Goal: Information Seeking & Learning: Learn about a topic

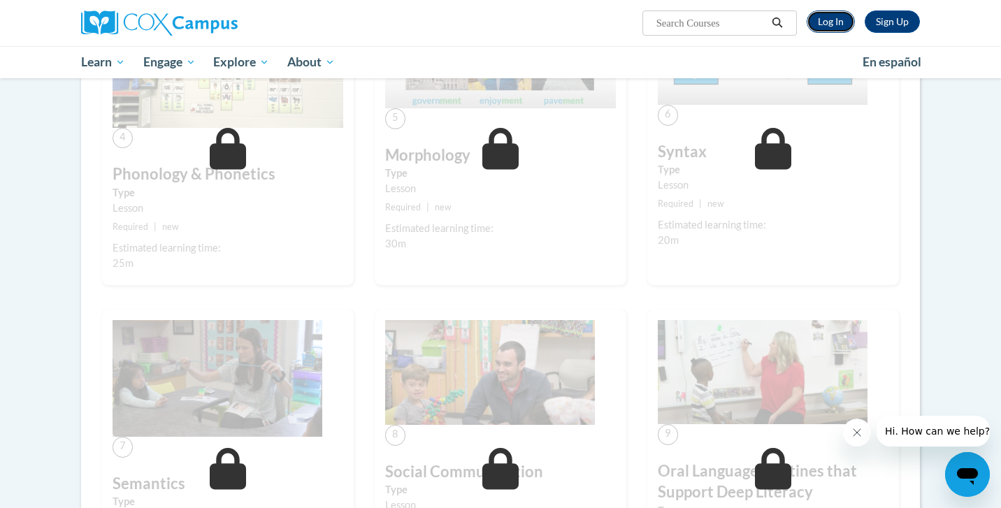
click at [828, 26] on link "Log In" at bounding box center [830, 21] width 48 height 22
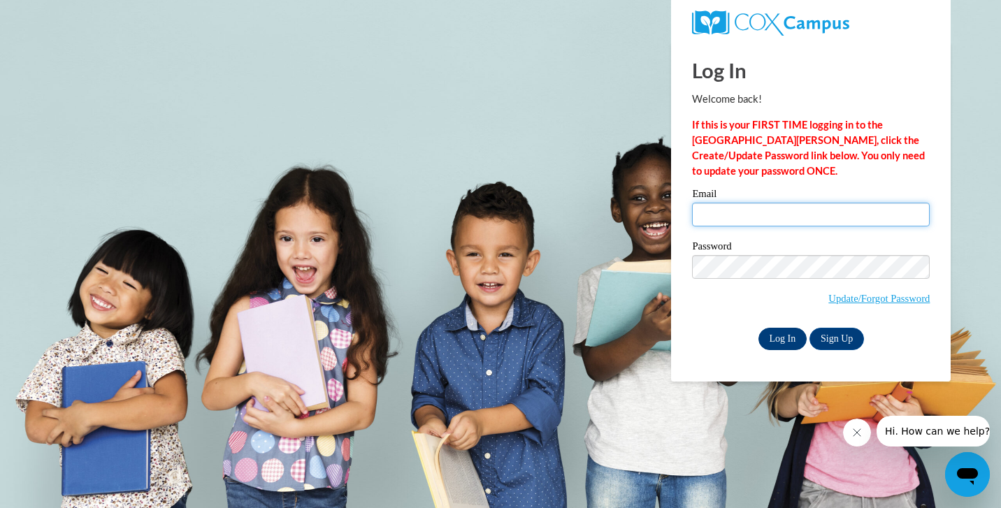
type input "mercedes.spencermoreno@freedomprep.org"
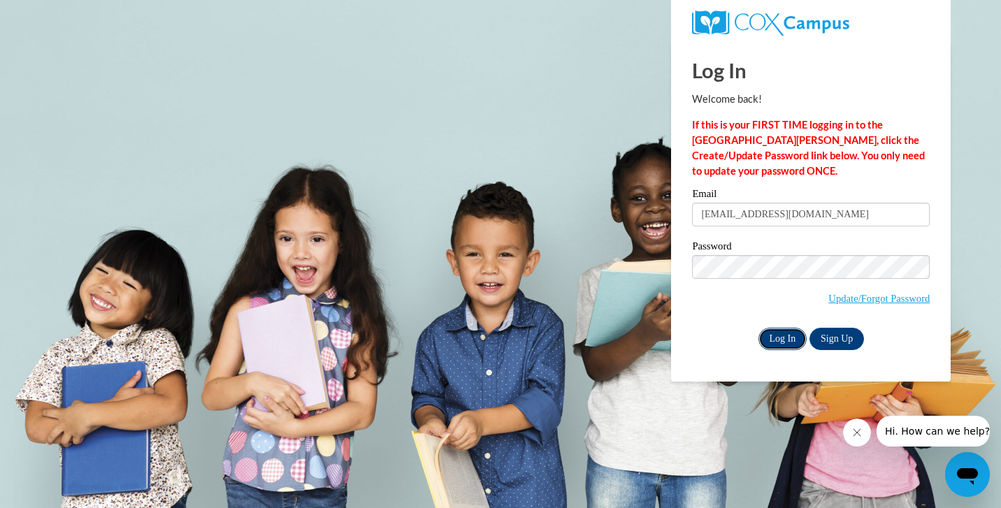
click at [769, 337] on input "Log In" at bounding box center [782, 339] width 49 height 22
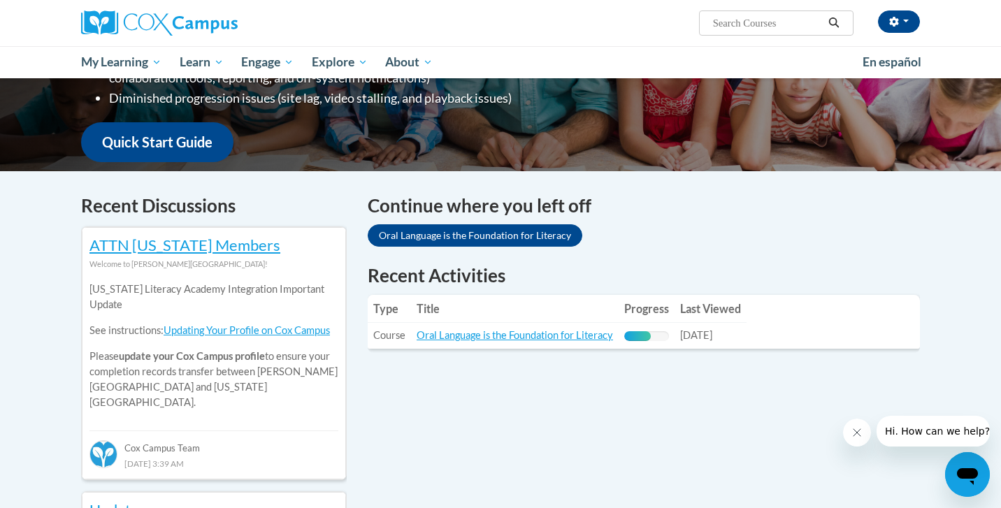
scroll to position [341, 0]
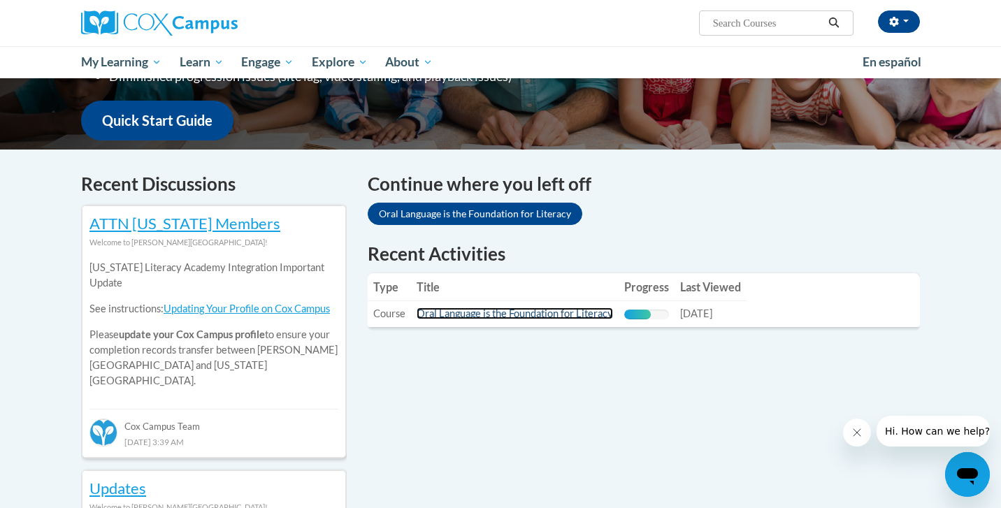
click at [511, 315] on link "Oral Language is the Foundation for Literacy" at bounding box center [514, 313] width 196 height 12
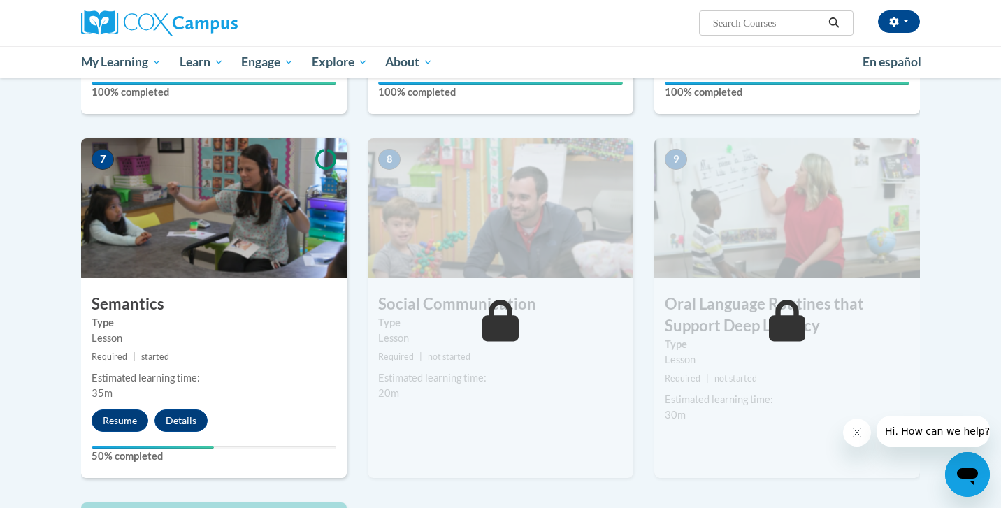
scroll to position [1000, 0]
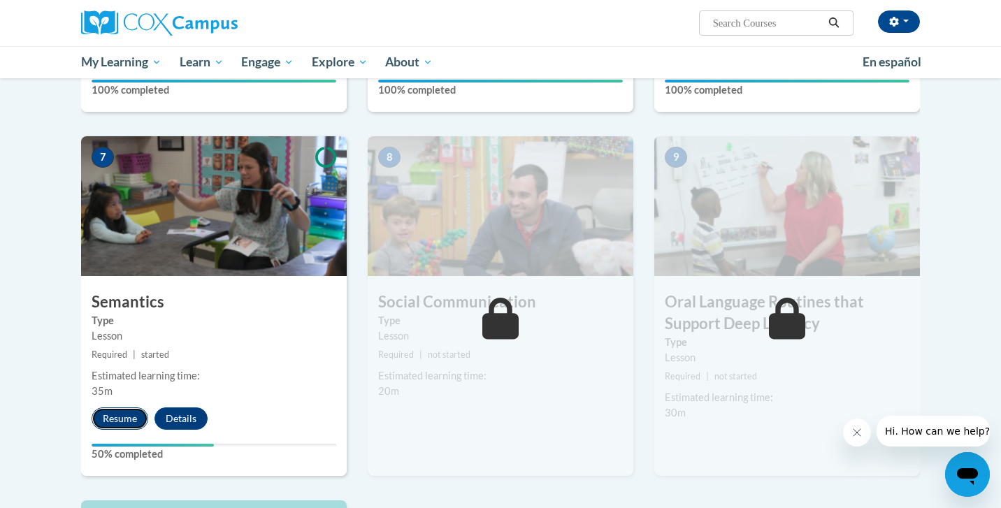
click at [119, 421] on button "Resume" at bounding box center [120, 418] width 57 height 22
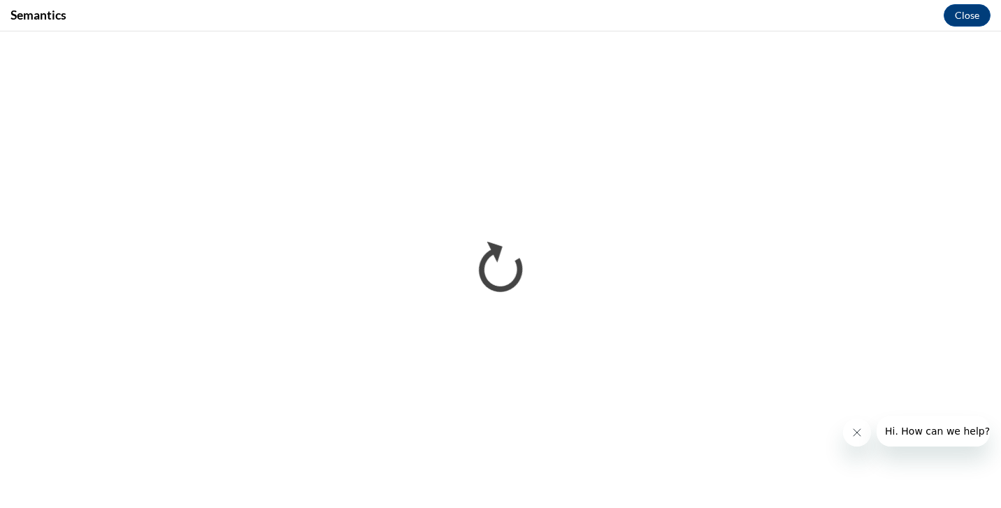
scroll to position [0, 0]
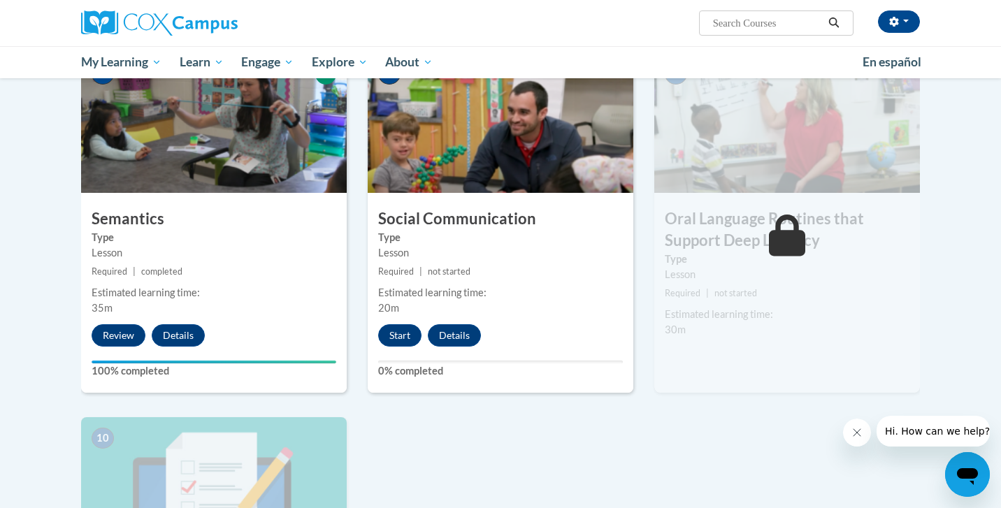
scroll to position [1101, 0]
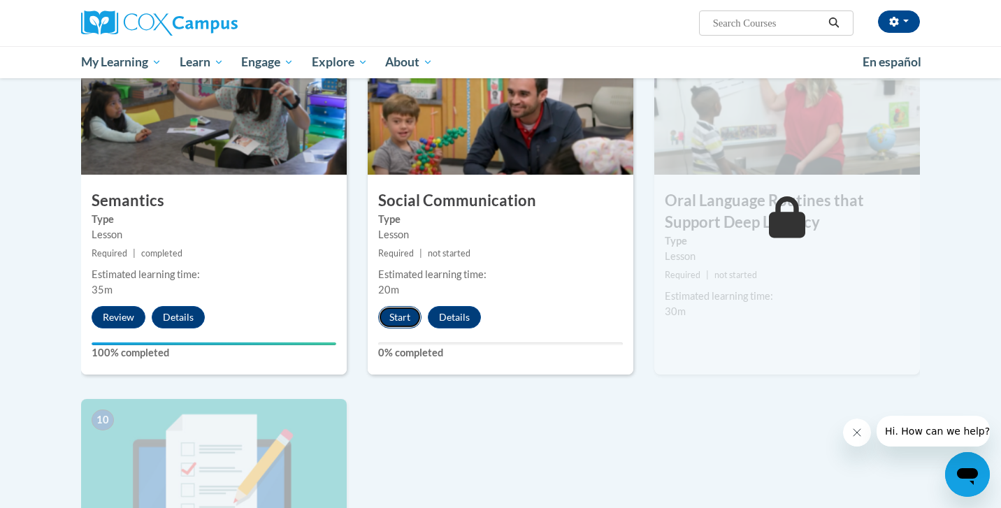
click at [396, 320] on button "Start" at bounding box center [399, 317] width 43 height 22
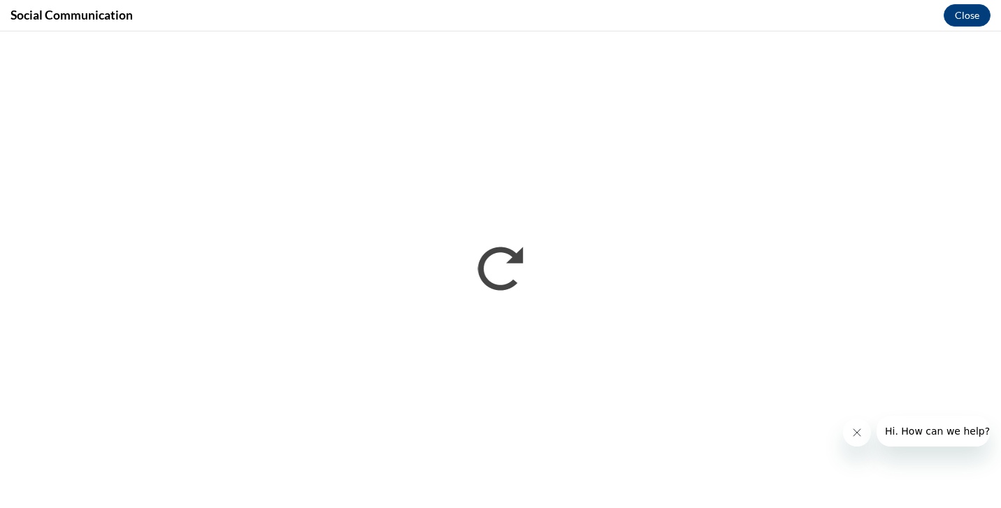
scroll to position [0, 0]
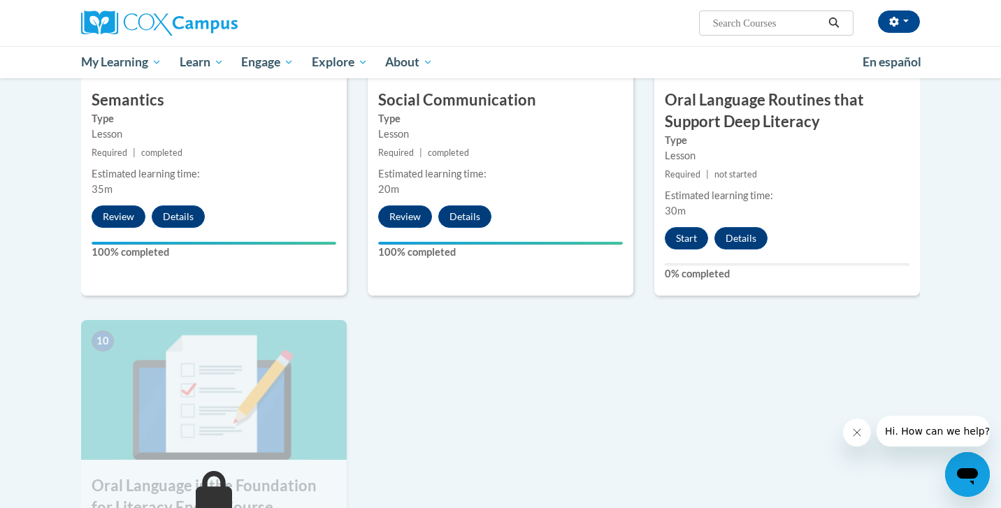
scroll to position [1200, 0]
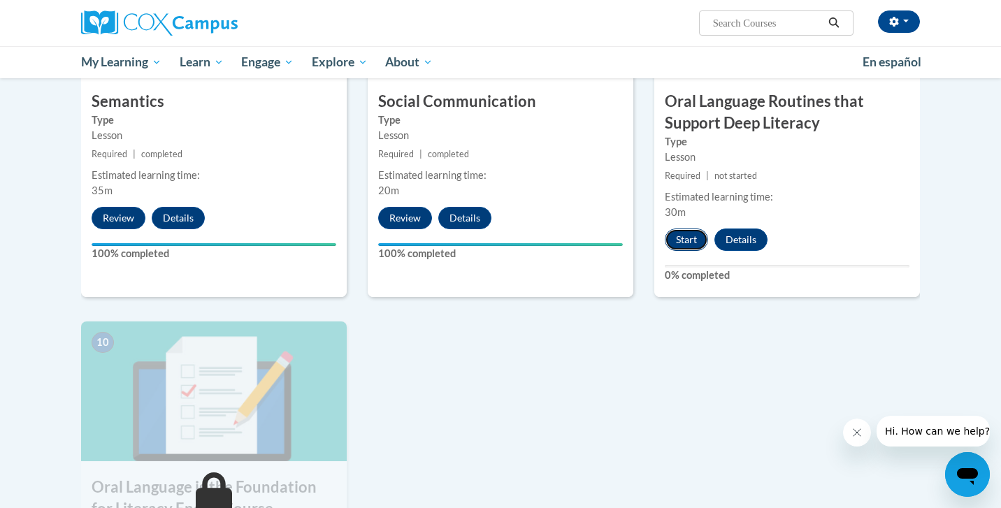
click at [685, 235] on button "Start" at bounding box center [685, 239] width 43 height 22
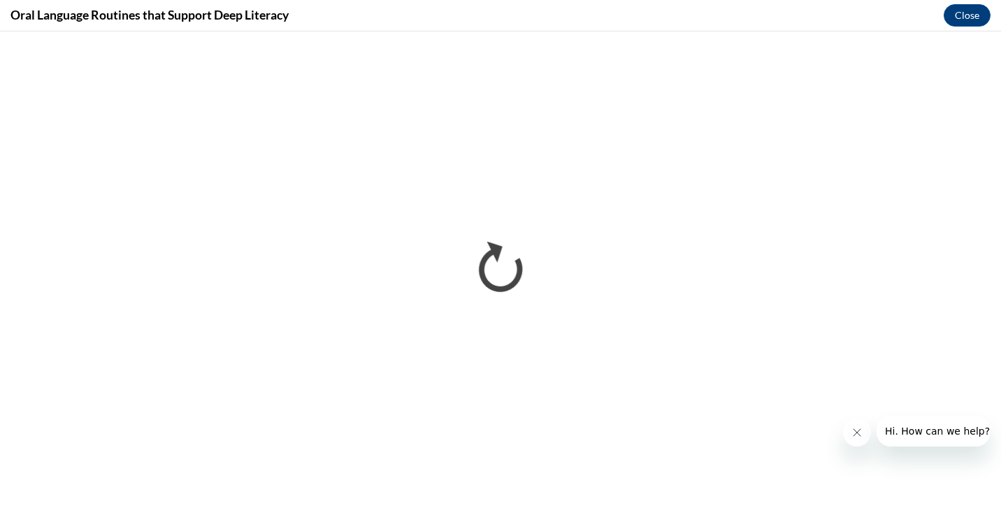
scroll to position [0, 0]
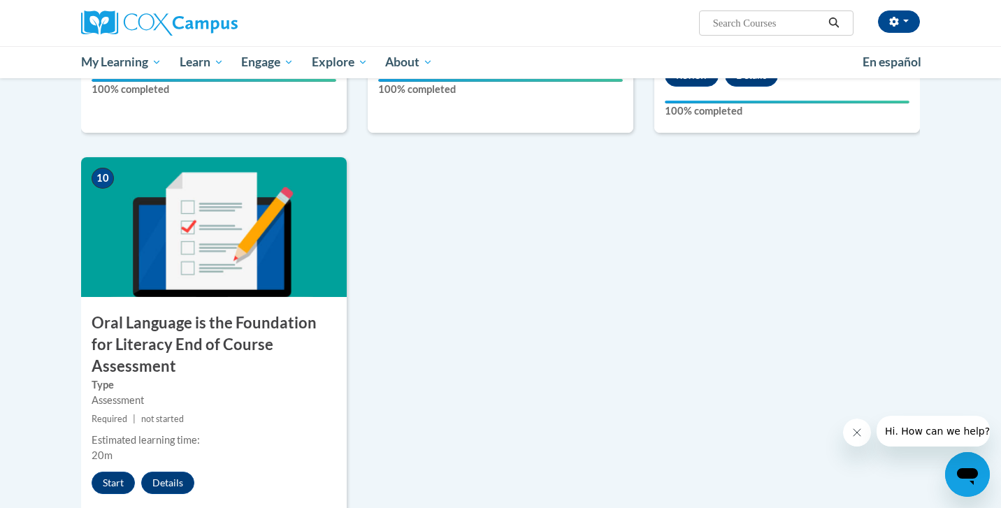
scroll to position [1251, 0]
